Goal: Obtain resource: Download file/media

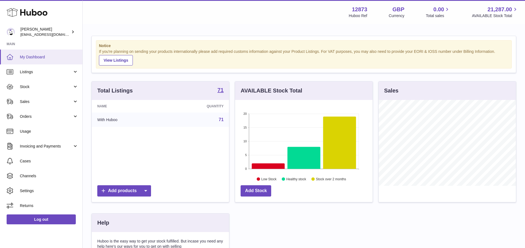
scroll to position [86, 139]
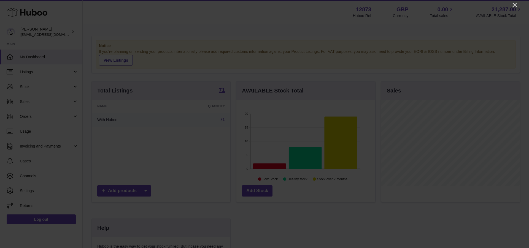
click at [514, 5] on icon "Close" at bounding box center [515, 5] width 7 height 7
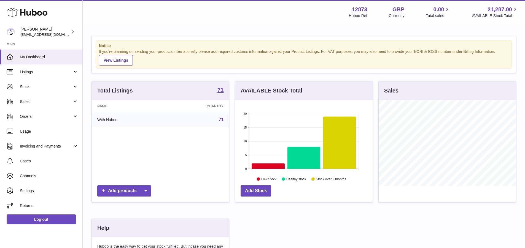
scroll to position [275541, 275490]
click at [26, 86] on span "Stock" at bounding box center [46, 86] width 53 height 5
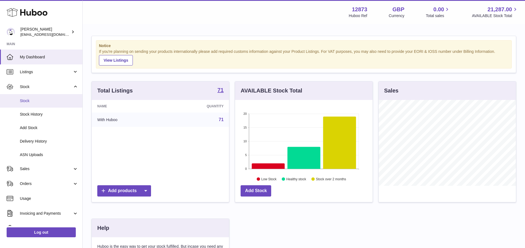
click at [26, 102] on span "Stock" at bounding box center [49, 100] width 58 height 5
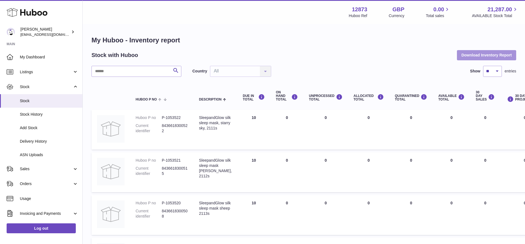
click at [467, 56] on button "Download Inventory Report" at bounding box center [486, 55] width 59 height 10
